Goal: Manage account settings

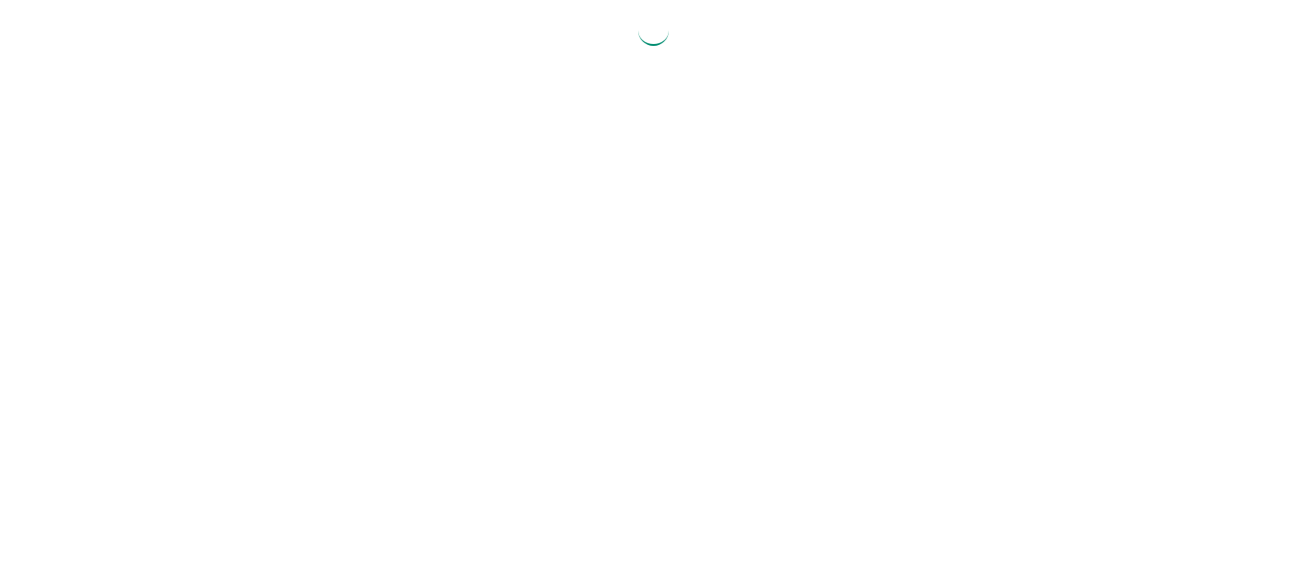
select select "2025"
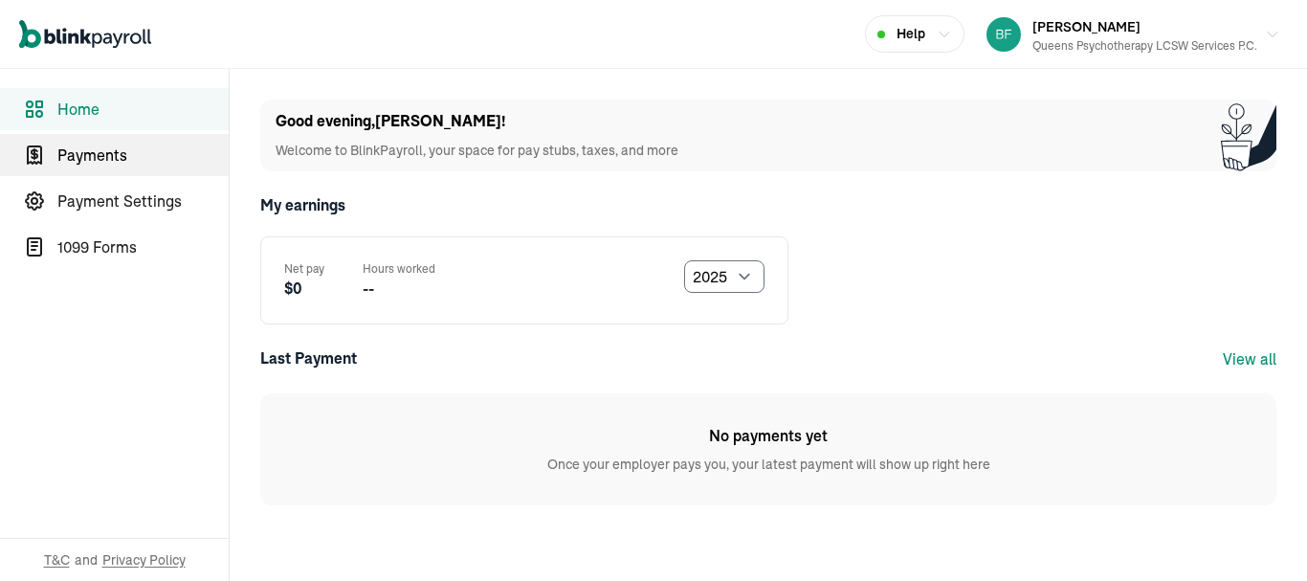
click at [107, 149] on span "Payments" at bounding box center [142, 154] width 171 height 23
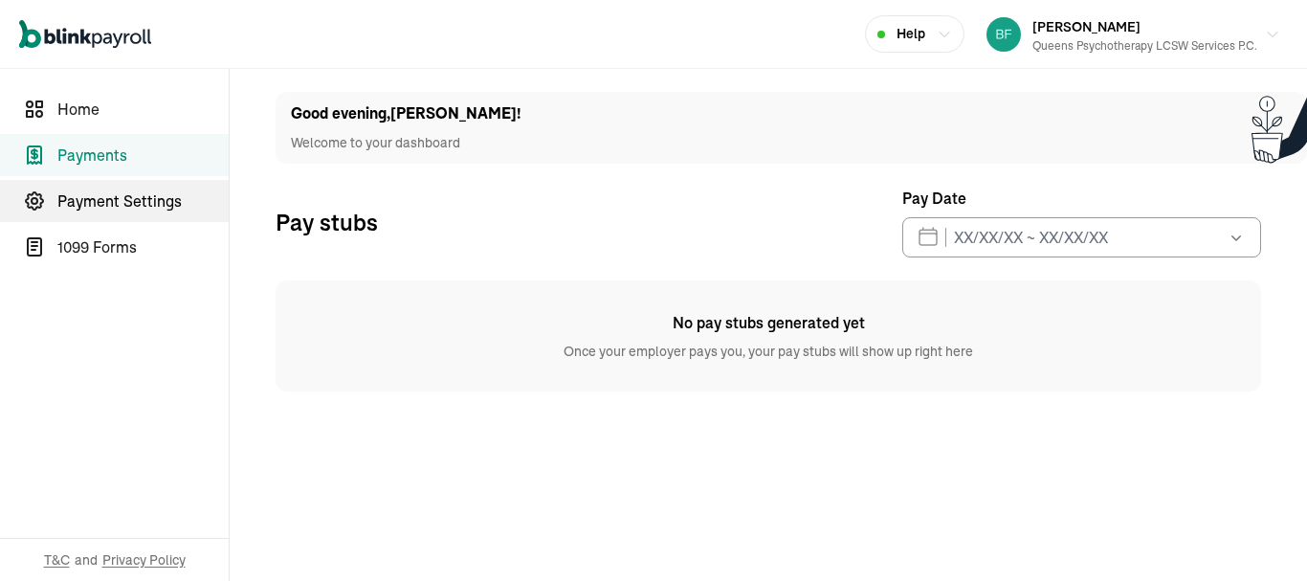
click at [135, 209] on span "Payment Settings" at bounding box center [142, 200] width 171 height 23
